Goal: Check status: Check status

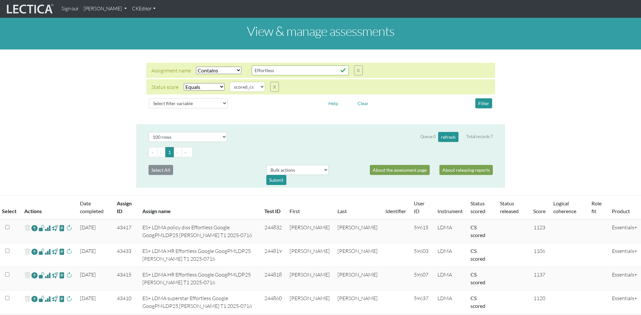
select select "icontains"
select select "scored_cs"
select select "100"
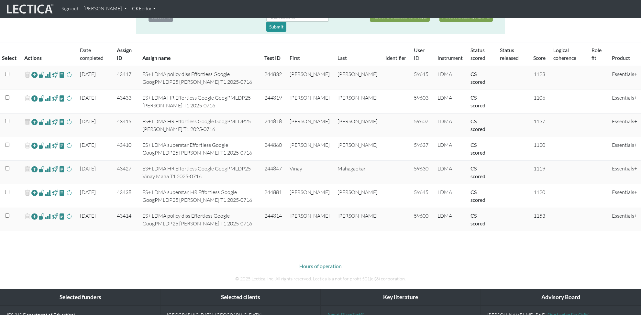
click at [233, 95] on td "ES+ LDMA HR Effortless Google GoogPMLDP25 [PERSON_NAME] T1 2025-0716" at bounding box center [199, 102] width 122 height 24
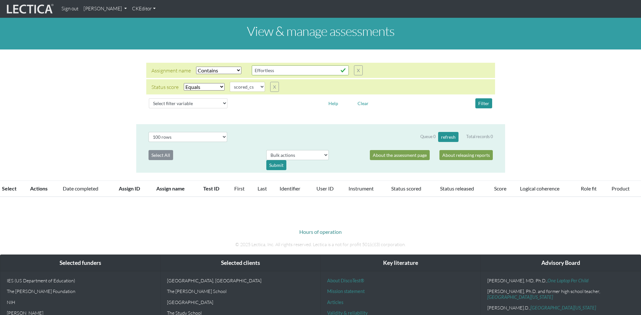
select select "icontains"
select select "scored_cs"
select select "100"
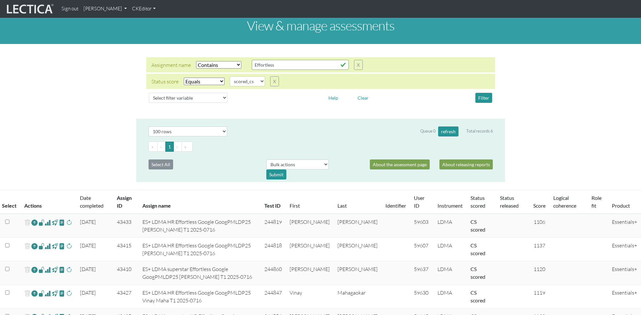
scroll to position [3, 0]
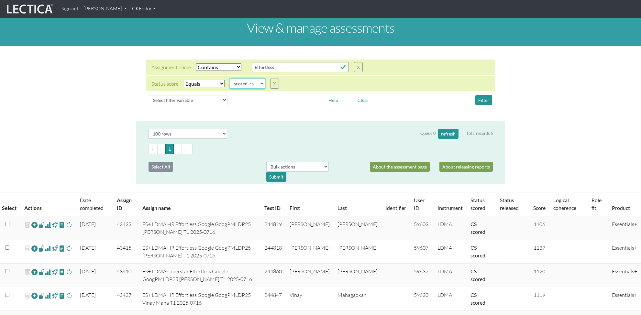
click at [244, 83] on select "completed created finalized_cs finalized_ls finalized_ss scored_cs started subm…" at bounding box center [247, 84] width 35 height 10
select select "completed"
drag, startPoint x: 482, startPoint y: 98, endPoint x: 408, endPoint y: 99, distance: 73.7
click at [482, 98] on button "Filter" at bounding box center [483, 100] width 17 height 10
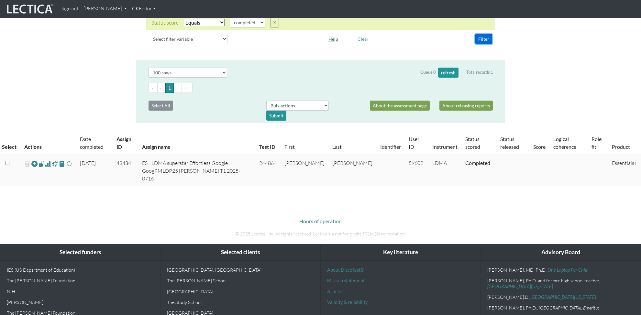
scroll to position [65, 0]
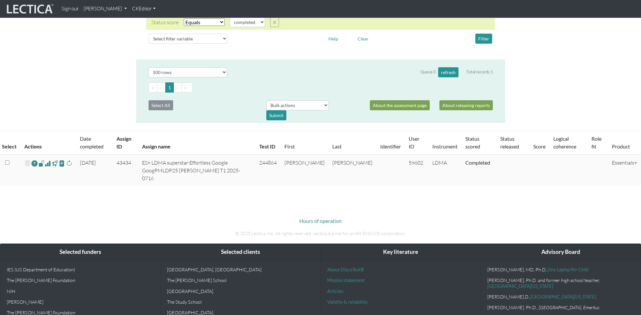
click at [280, 163] on td "244864" at bounding box center [267, 170] width 25 height 31
copy td "244864"
click at [405, 163] on td "59602" at bounding box center [417, 170] width 24 height 31
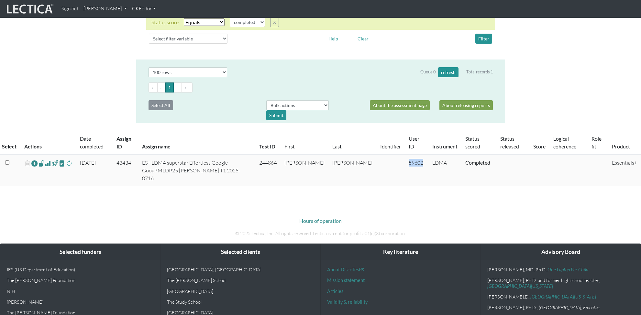
click at [405, 163] on td "59602" at bounding box center [417, 170] width 24 height 31
copy td "59602"
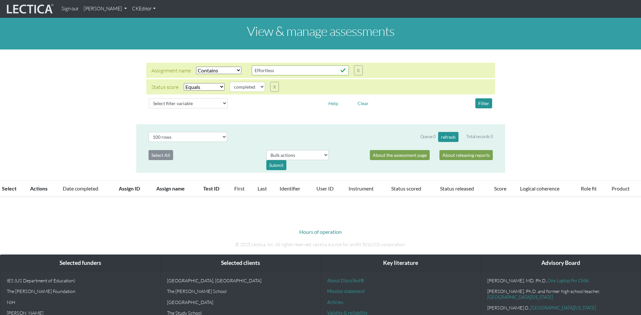
select select "icontains"
select select "100"
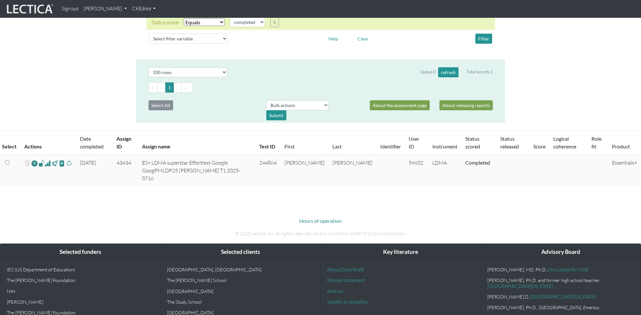
click at [69, 163] on span at bounding box center [69, 163] width 6 height 8
click at [201, 189] on body "Sign out Theo Dawson My Profile Manage accounts Manage assessments Manage assig…" at bounding box center [320, 147] width 641 height 424
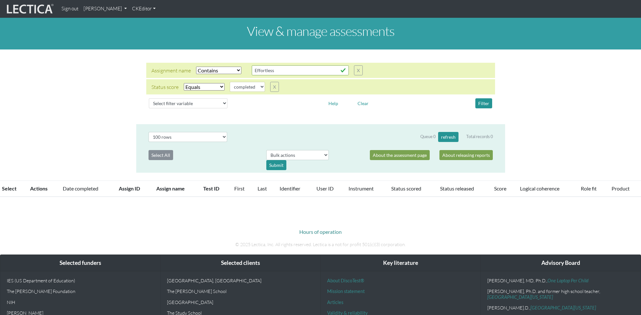
select select "icontains"
select select "100"
click at [261, 87] on select "completed created finalized_cs finalized_ls finalized_ss scored_cs started subm…" at bounding box center [247, 87] width 35 height 10
select select "scored_cs"
click at [480, 102] on button "Filter" at bounding box center [483, 103] width 17 height 10
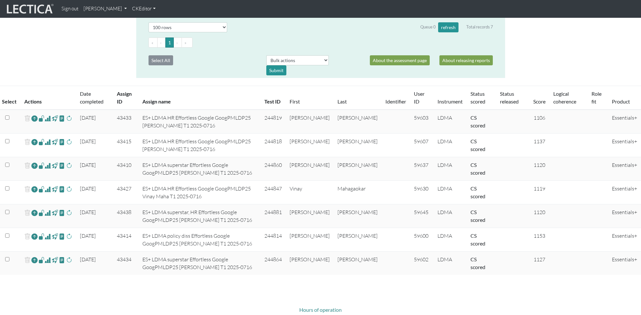
scroll to position [109, 0]
